Goal: Task Accomplishment & Management: Manage account settings

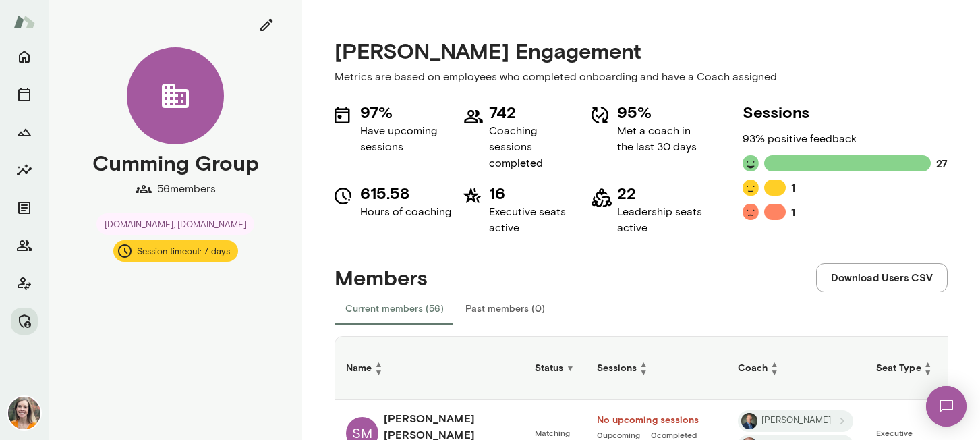
scroll to position [0, 409]
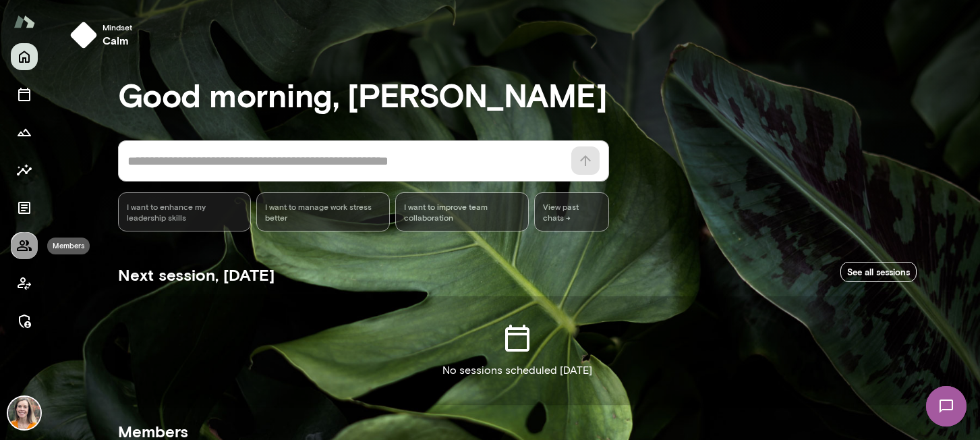
click at [24, 242] on icon "Members" at bounding box center [24, 245] width 15 height 11
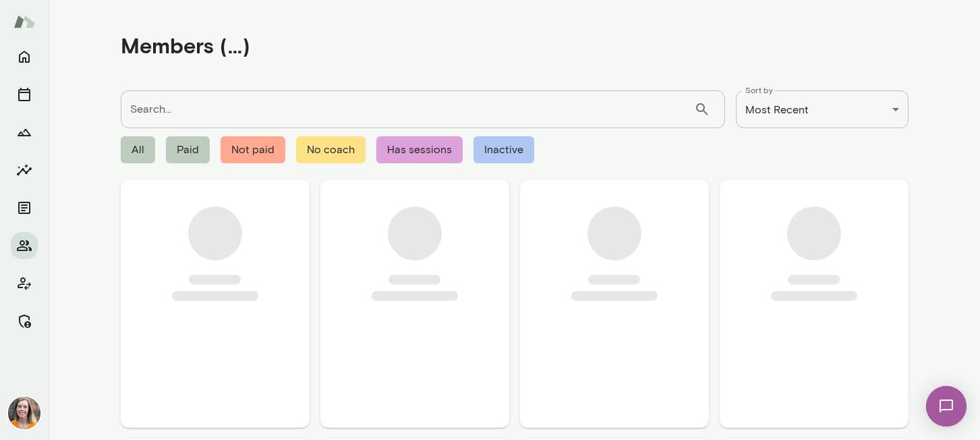
click at [175, 107] on input "Search..." at bounding box center [407, 109] width 573 height 38
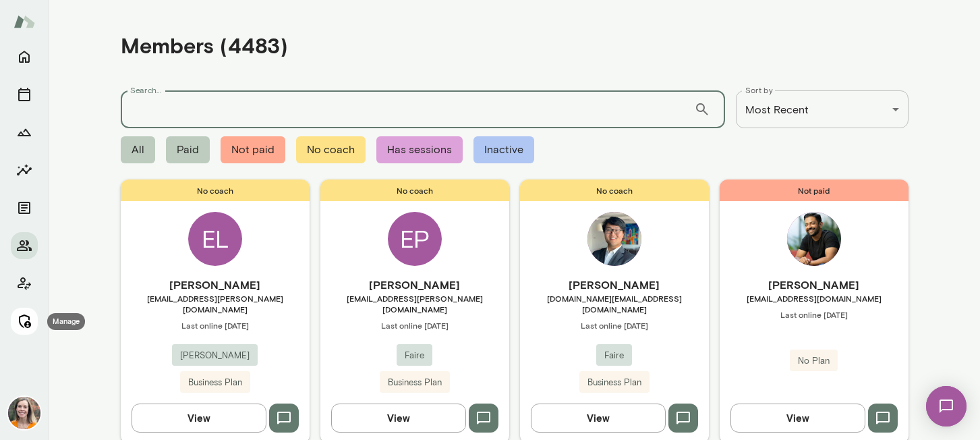
click at [20, 320] on icon "Manage" at bounding box center [25, 320] width 12 height 13
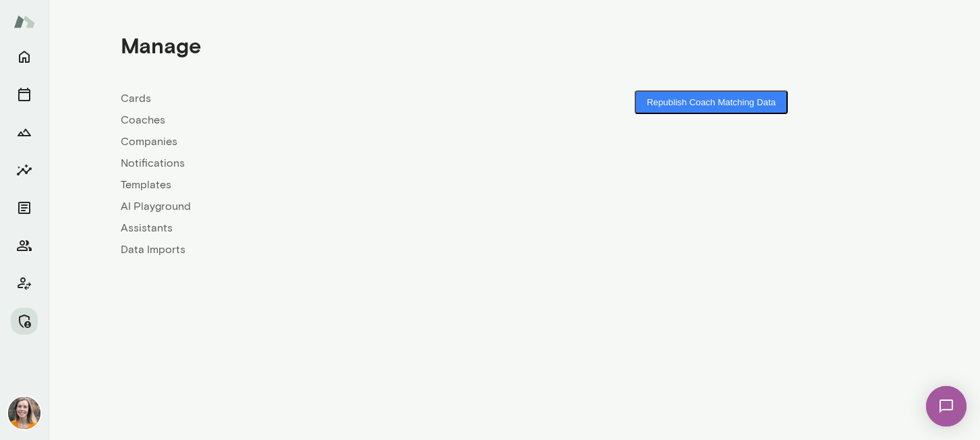
click at [146, 119] on link "Coaches" at bounding box center [318, 120] width 394 height 16
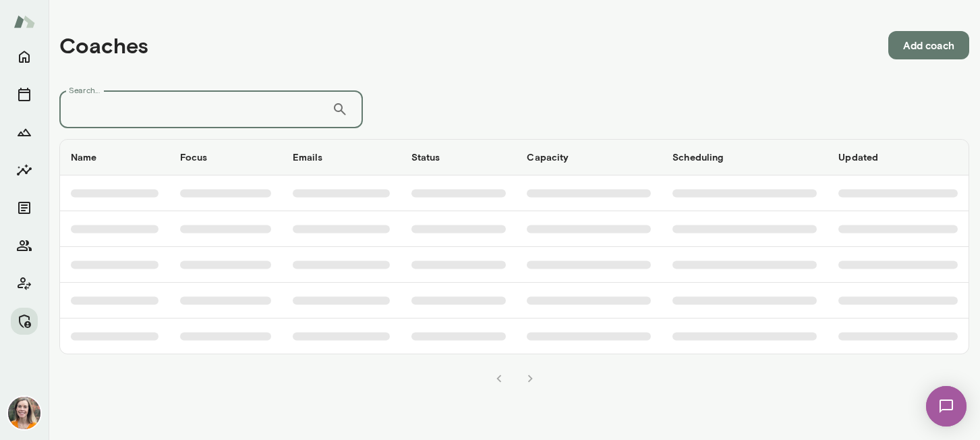
click at [150, 110] on input "Search..." at bounding box center [195, 109] width 272 height 38
type input "******"
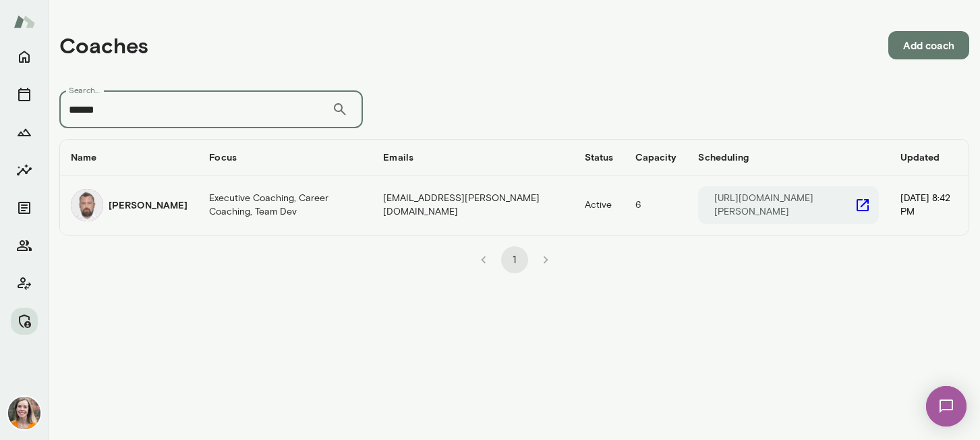
click at [138, 207] on h6 "Andrii Dehtiarov" at bounding box center [148, 204] width 79 height 13
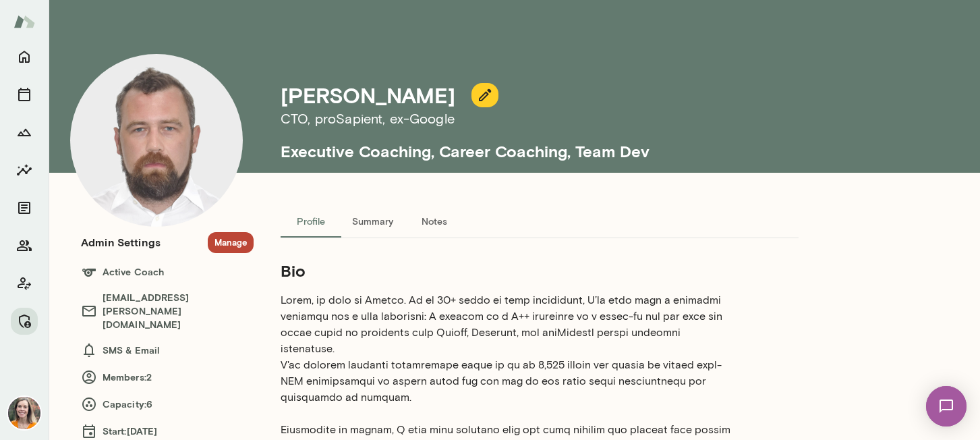
click at [229, 242] on button "Manage" at bounding box center [231, 242] width 46 height 21
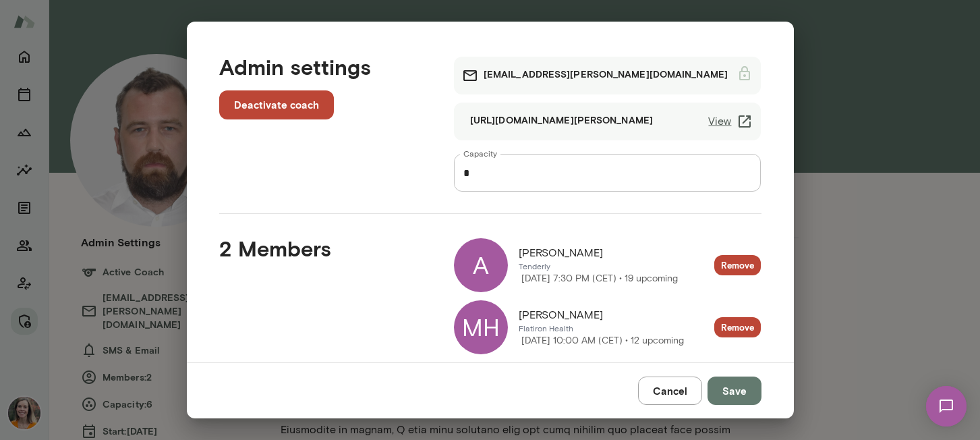
click at [480, 325] on div "MH" at bounding box center [481, 327] width 54 height 54
